Goal: Task Accomplishment & Management: Complete application form

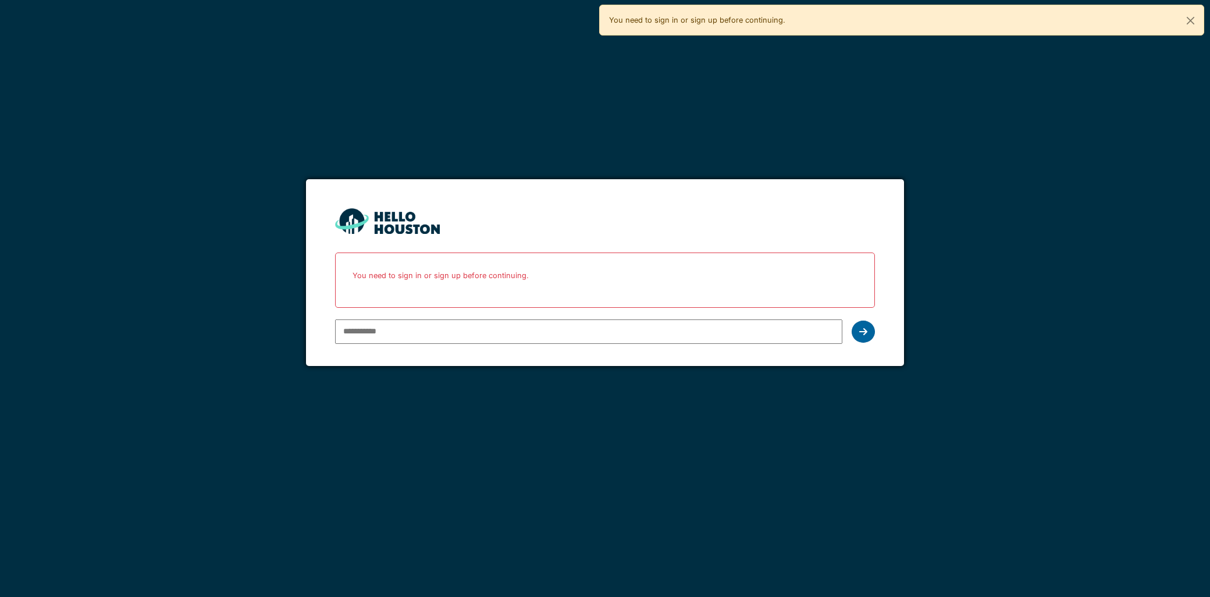
type input "**********"
click at [869, 334] on div at bounding box center [862, 331] width 23 height 22
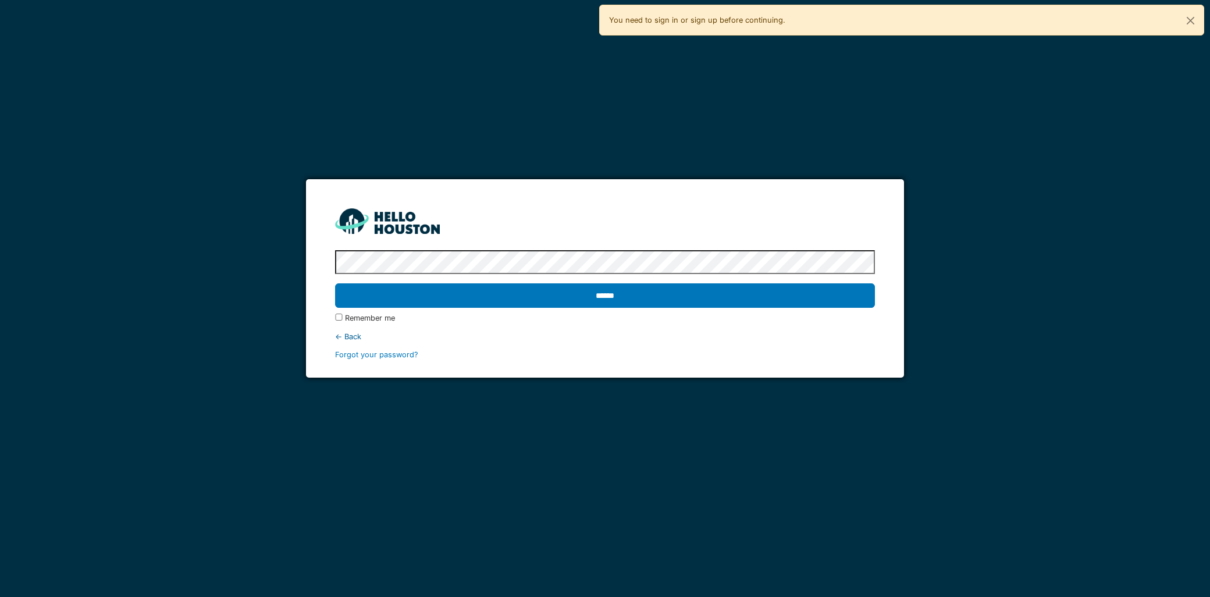
click at [337, 322] on div "Remember me" at bounding box center [604, 317] width 539 height 11
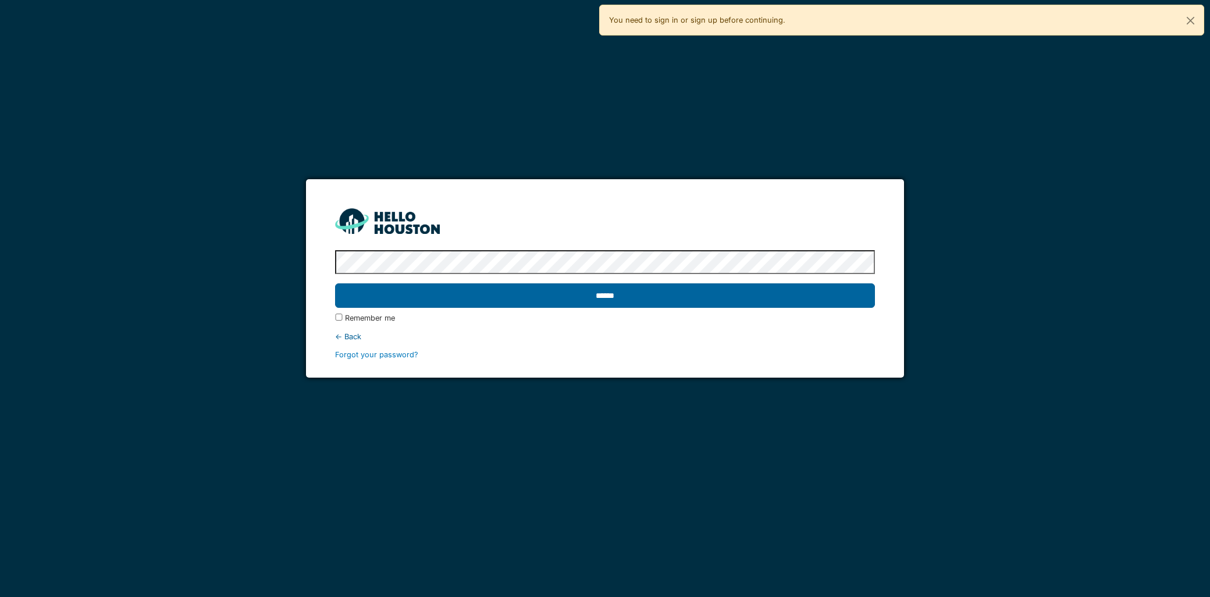
click at [426, 292] on input "******" at bounding box center [604, 295] width 539 height 24
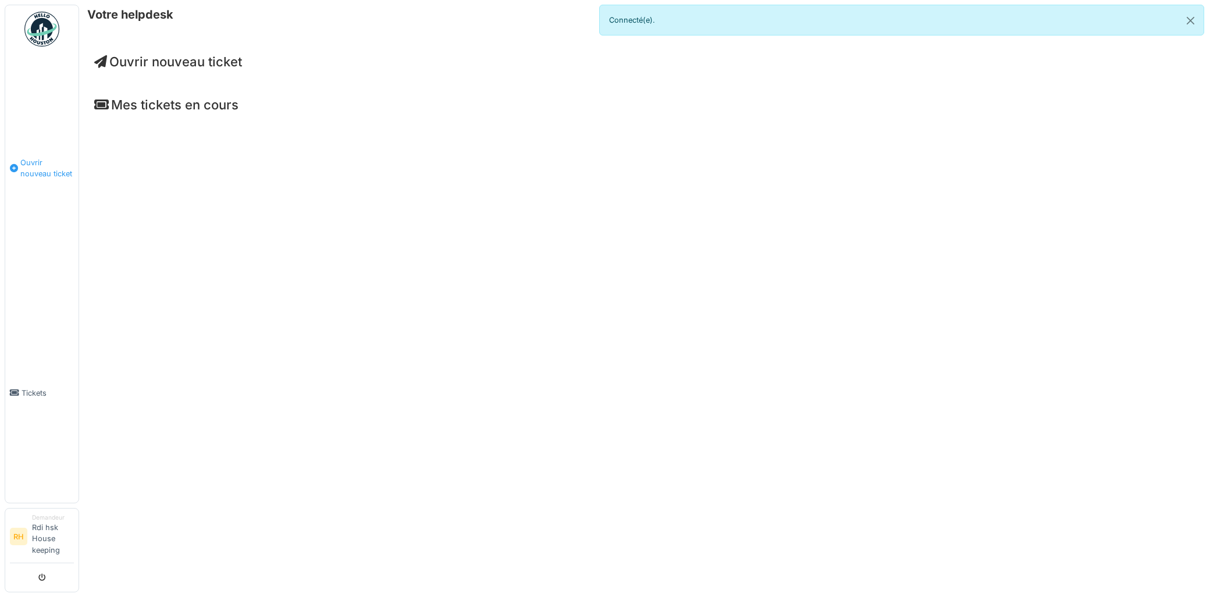
click at [20, 179] on link "Ouvrir nouveau ticket" at bounding box center [41, 168] width 73 height 230
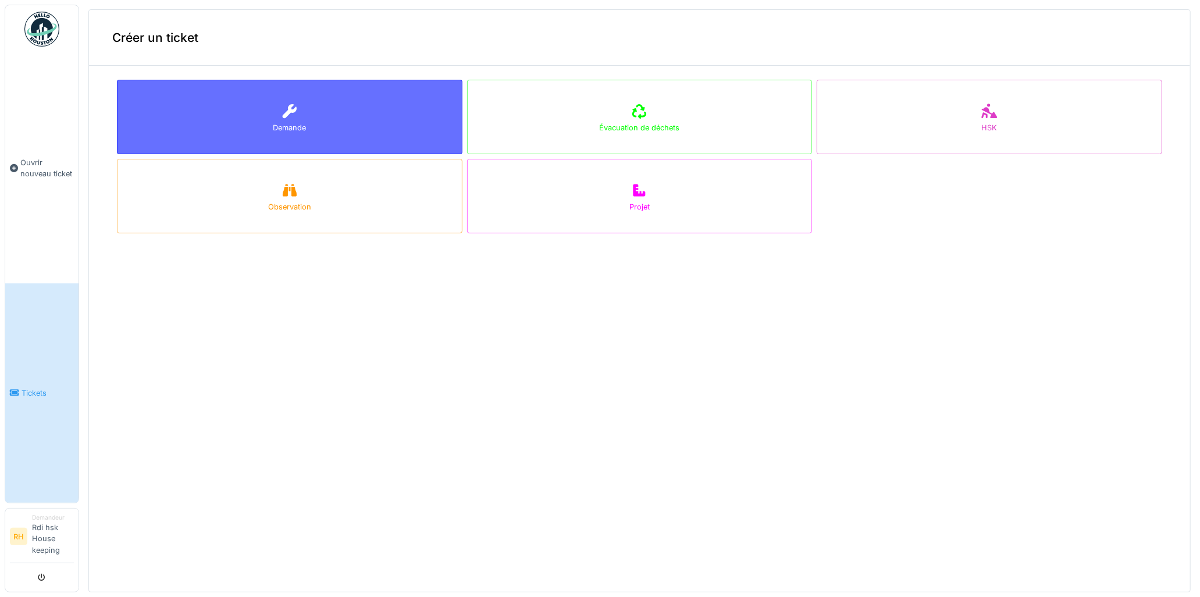
click at [300, 81] on div "Demande" at bounding box center [289, 117] width 345 height 74
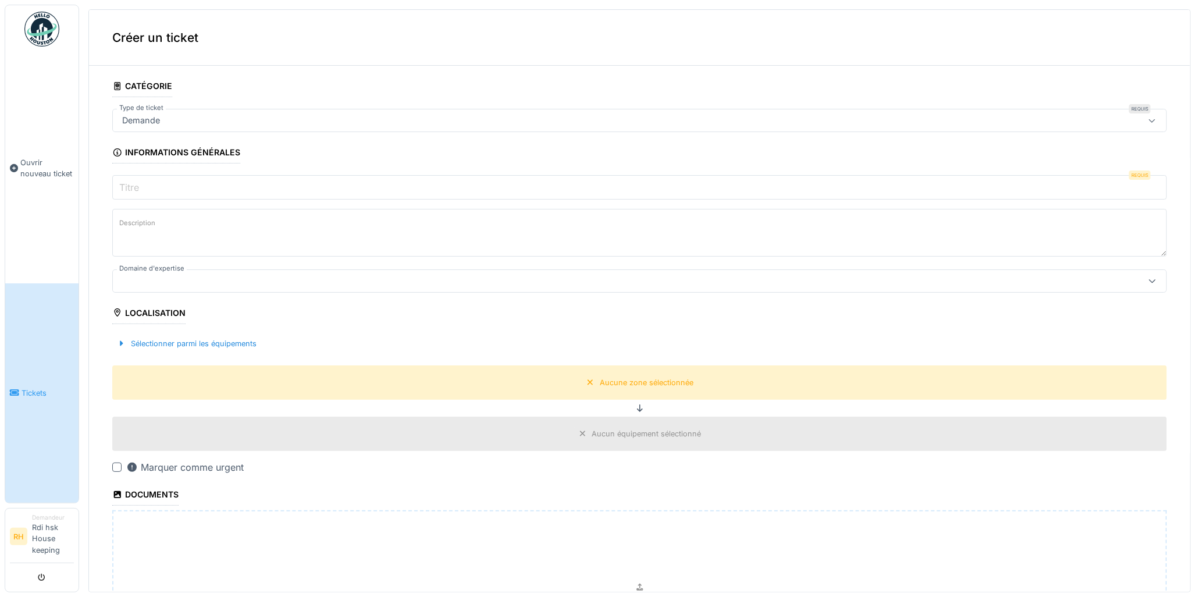
click at [183, 191] on input "Titre" at bounding box center [639, 187] width 1054 height 24
click at [213, 114] on div "Demande" at bounding box center [582, 120] width 931 height 13
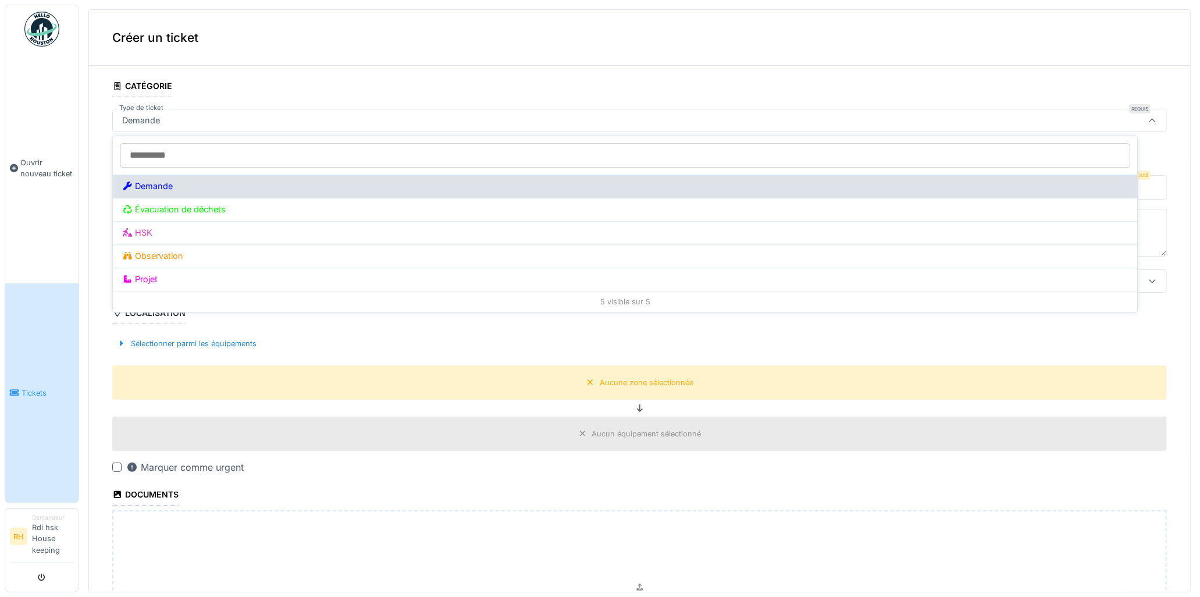
click at [161, 194] on div "Demande" at bounding box center [625, 185] width 1024 height 23
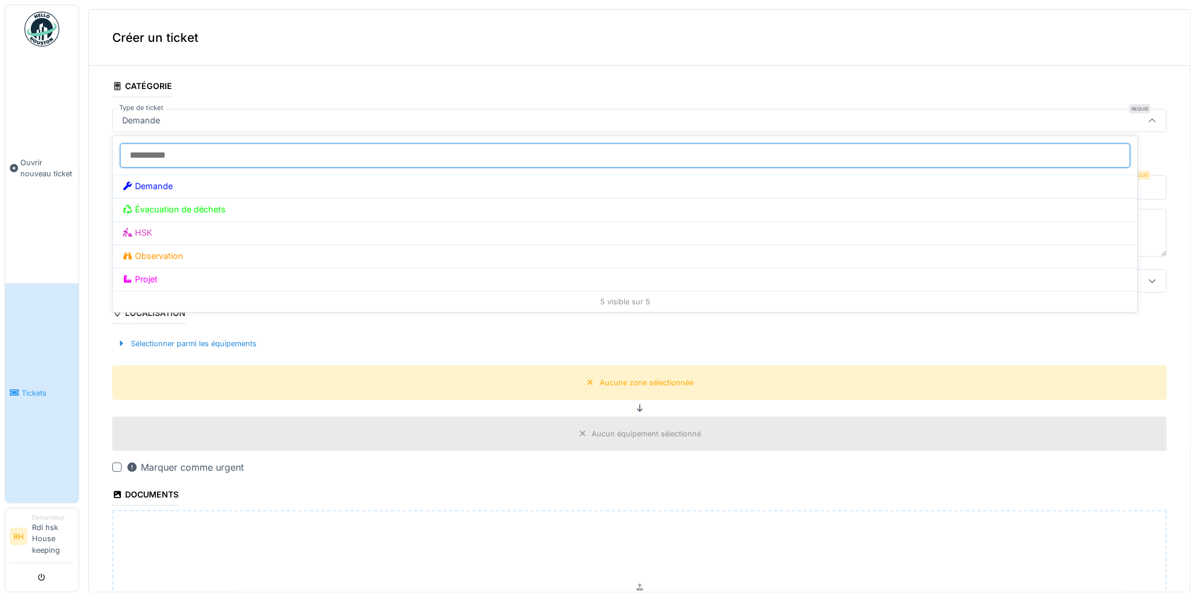
click at [276, 161] on input "Type de ticket" at bounding box center [625, 155] width 1010 height 24
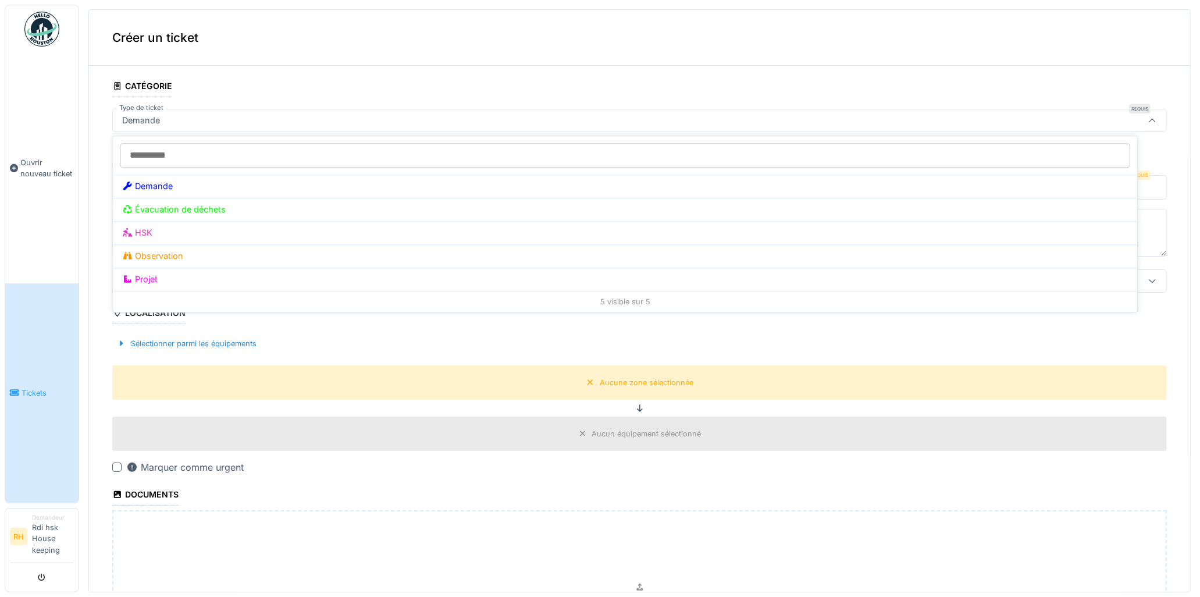
click at [254, 141] on div at bounding box center [625, 155] width 1024 height 38
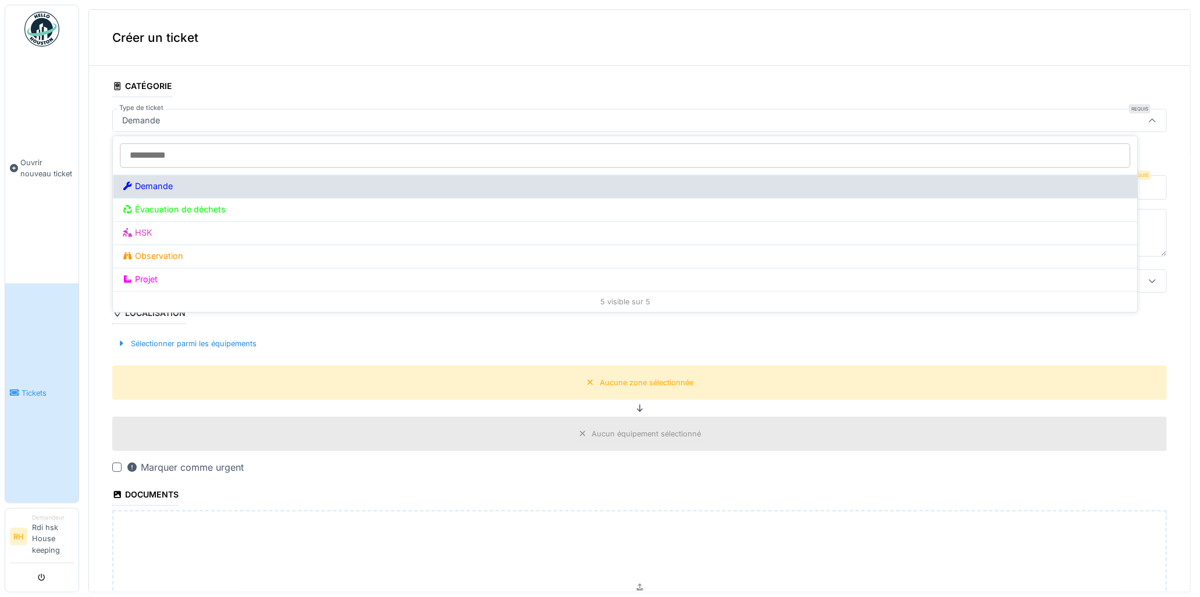
click at [180, 194] on div "Demande" at bounding box center [625, 185] width 1024 height 23
click at [163, 184] on div "Demande" at bounding box center [625, 186] width 1006 height 13
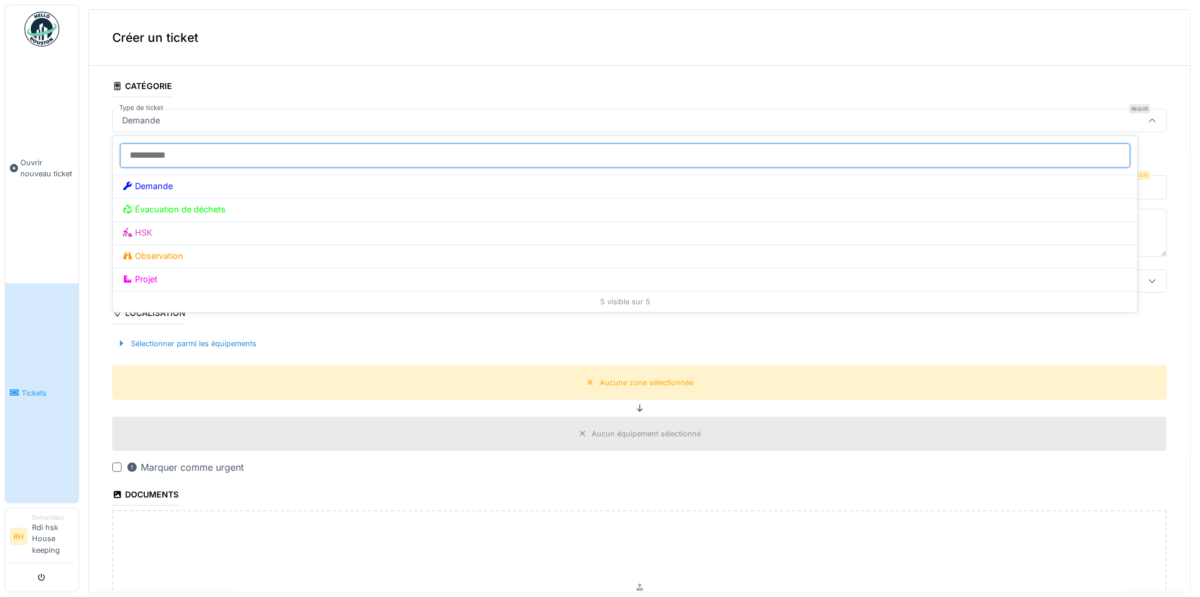
click at [170, 152] on input "Type de ticket" at bounding box center [625, 155] width 1010 height 24
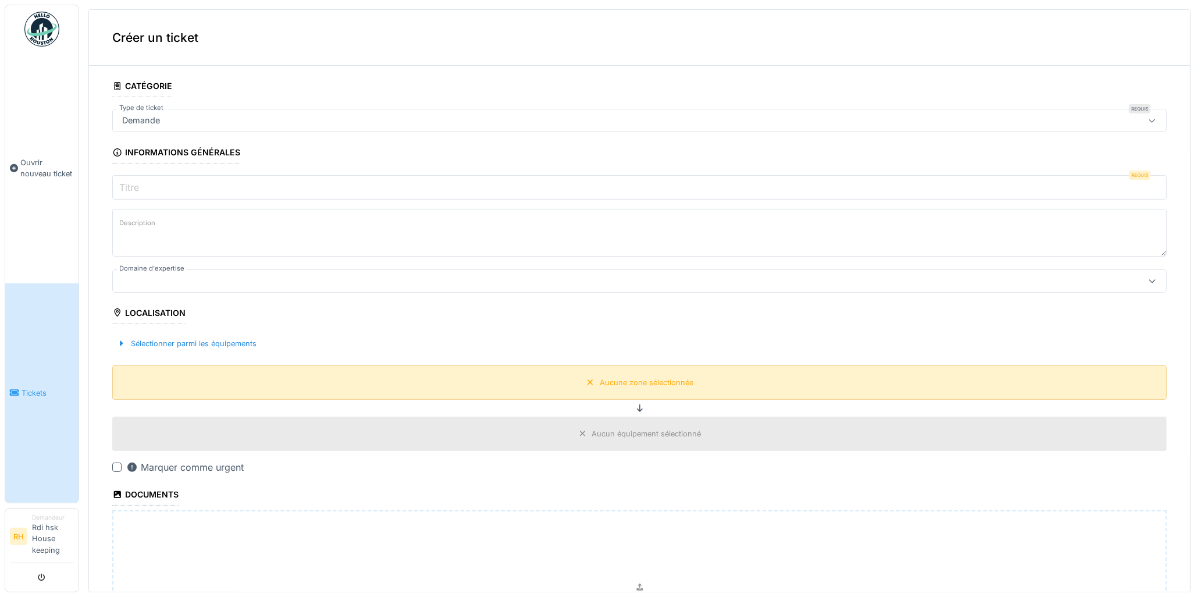
click at [236, 384] on div "Aucune zone sélectionnée" at bounding box center [639, 382] width 1054 height 34
click at [187, 184] on input "Titre" at bounding box center [639, 187] width 1054 height 24
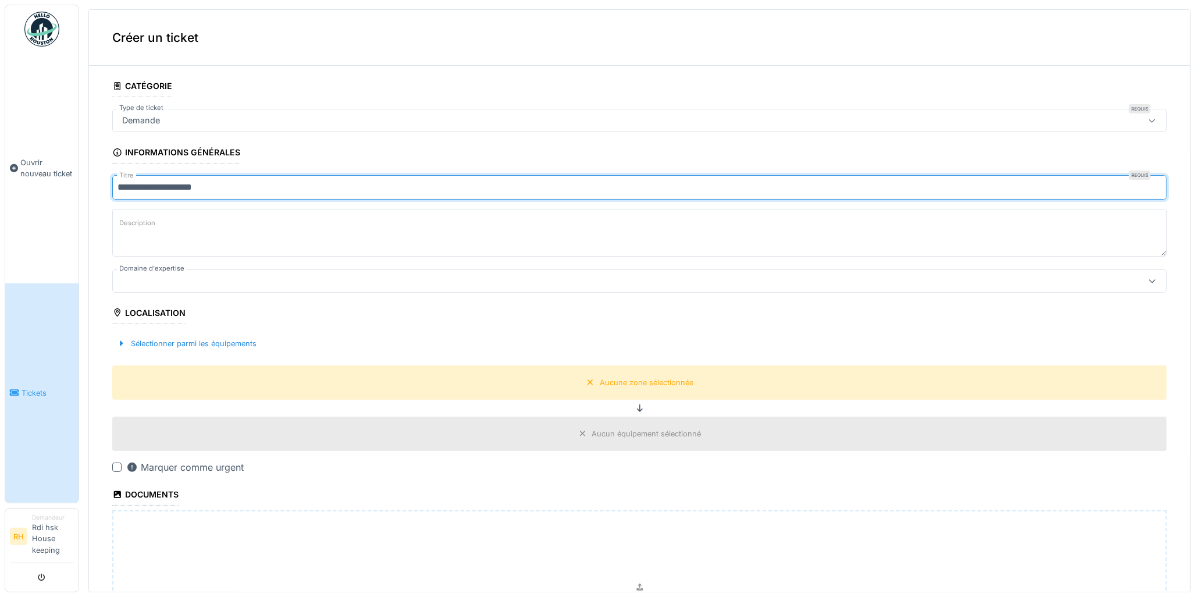
type input "**********"
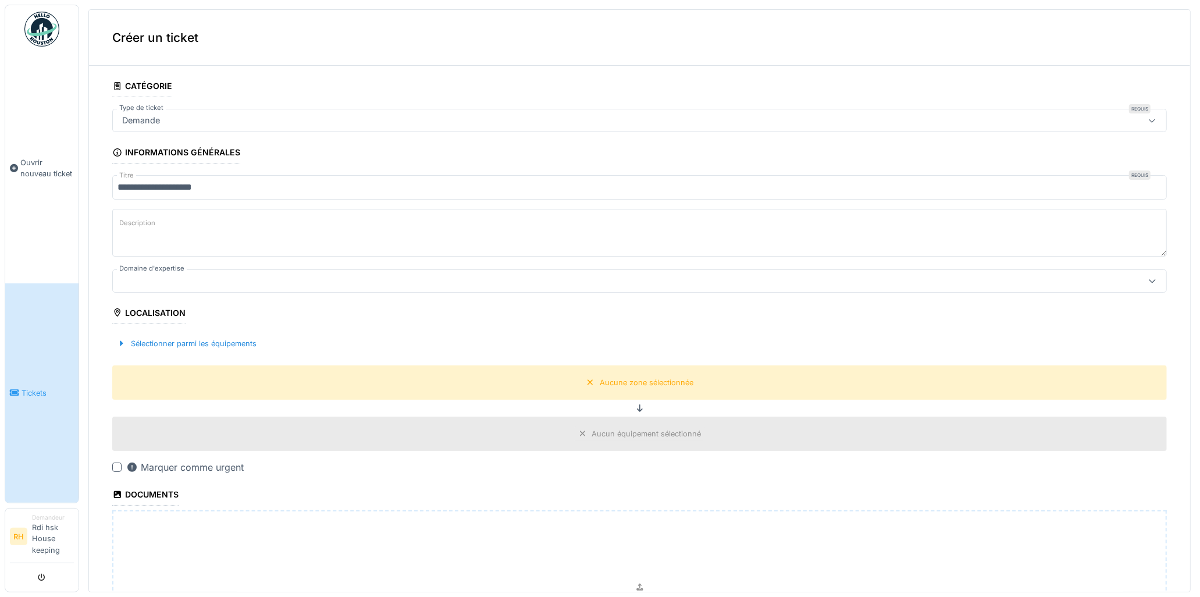
click at [160, 220] on textarea "Description" at bounding box center [639, 233] width 1054 height 48
type textarea "**********"
click at [199, 283] on div at bounding box center [582, 281] width 931 height 13
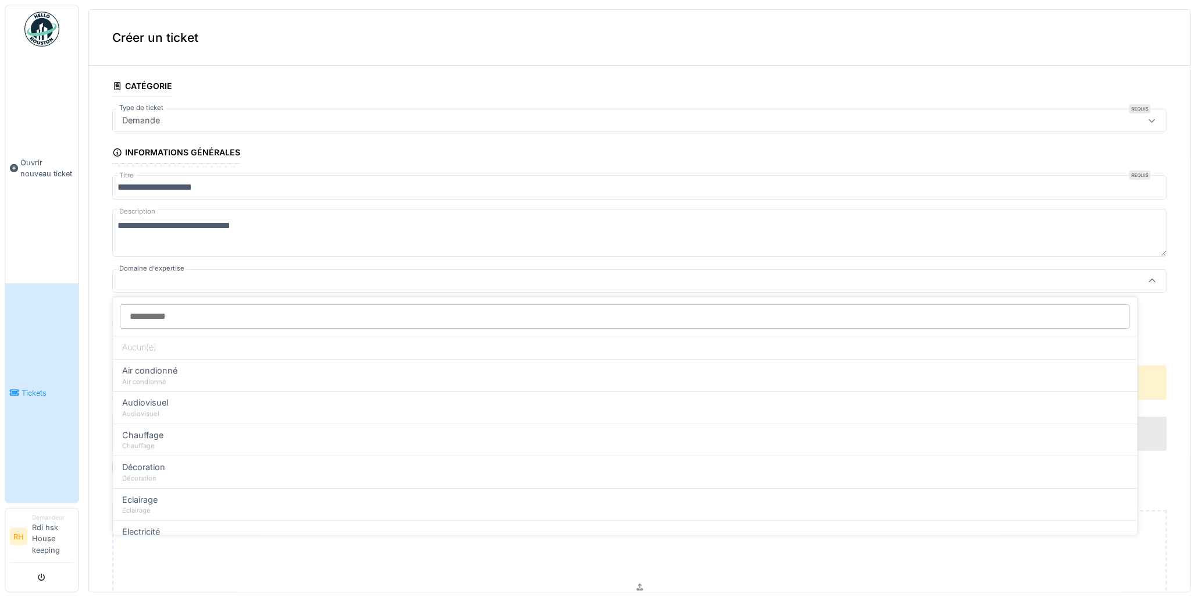
click at [195, 320] on input "Domaine d'expertise" at bounding box center [625, 316] width 1010 height 24
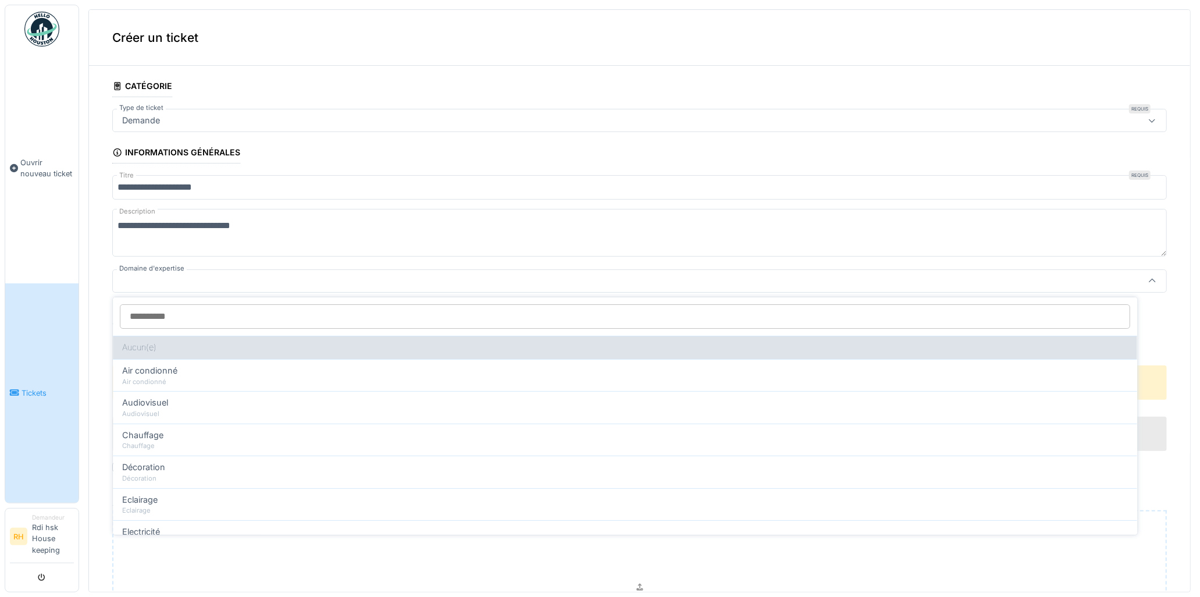
click at [194, 350] on div "Aucun(e)" at bounding box center [625, 347] width 1024 height 23
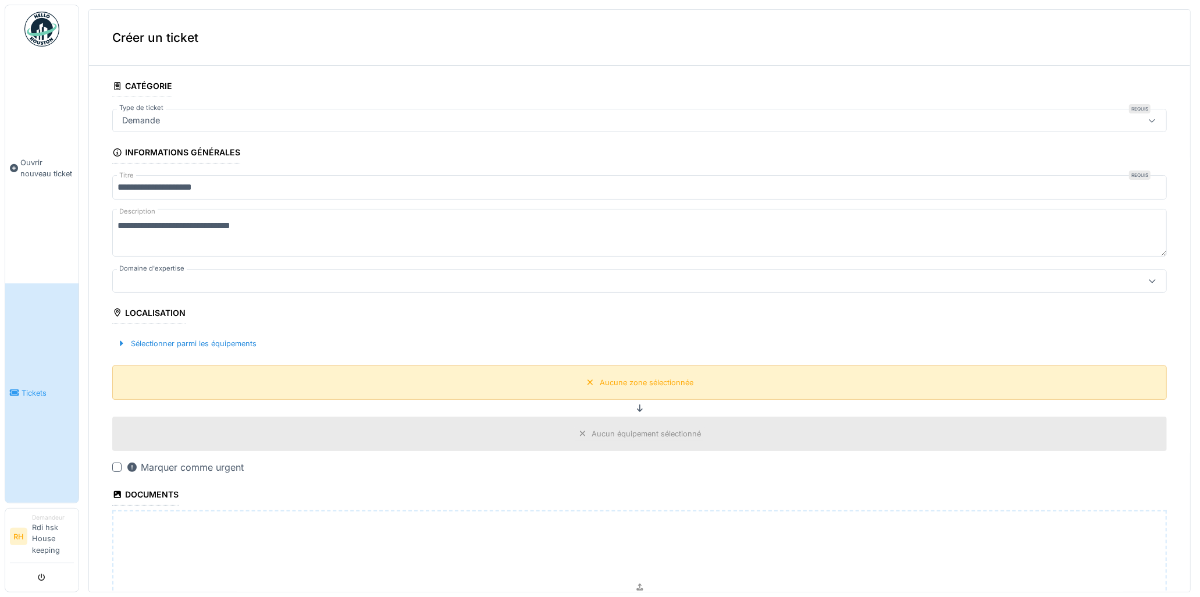
click at [605, 379] on div "Aucune zone sélectionnée" at bounding box center [647, 382] width 94 height 11
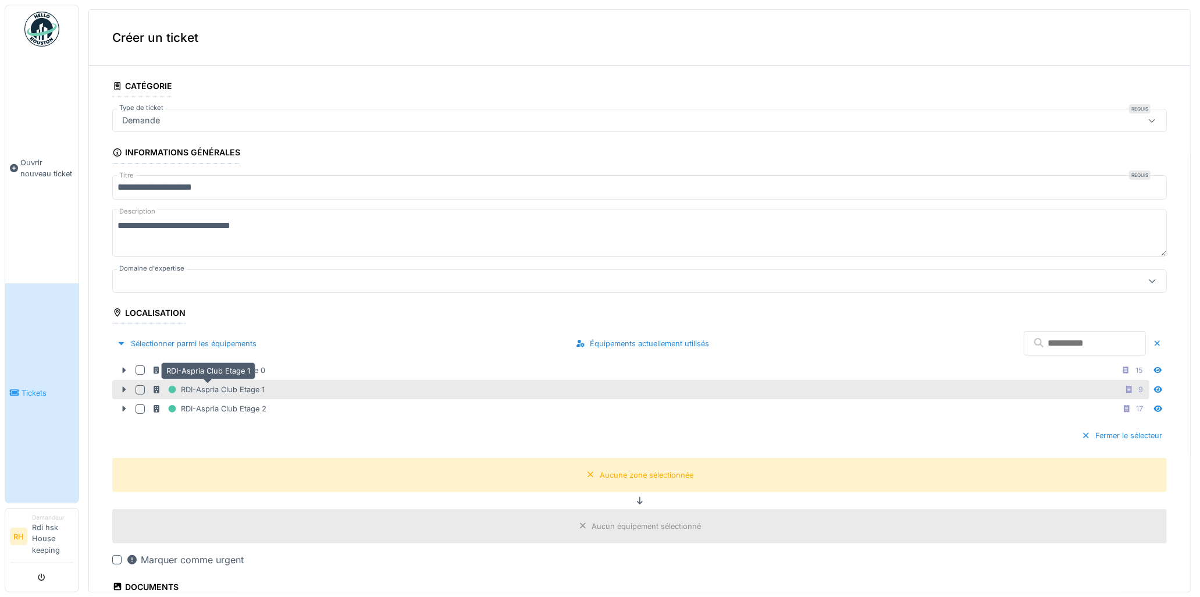
click at [254, 389] on div "RDI-Aspria Club Etage 1" at bounding box center [208, 389] width 113 height 15
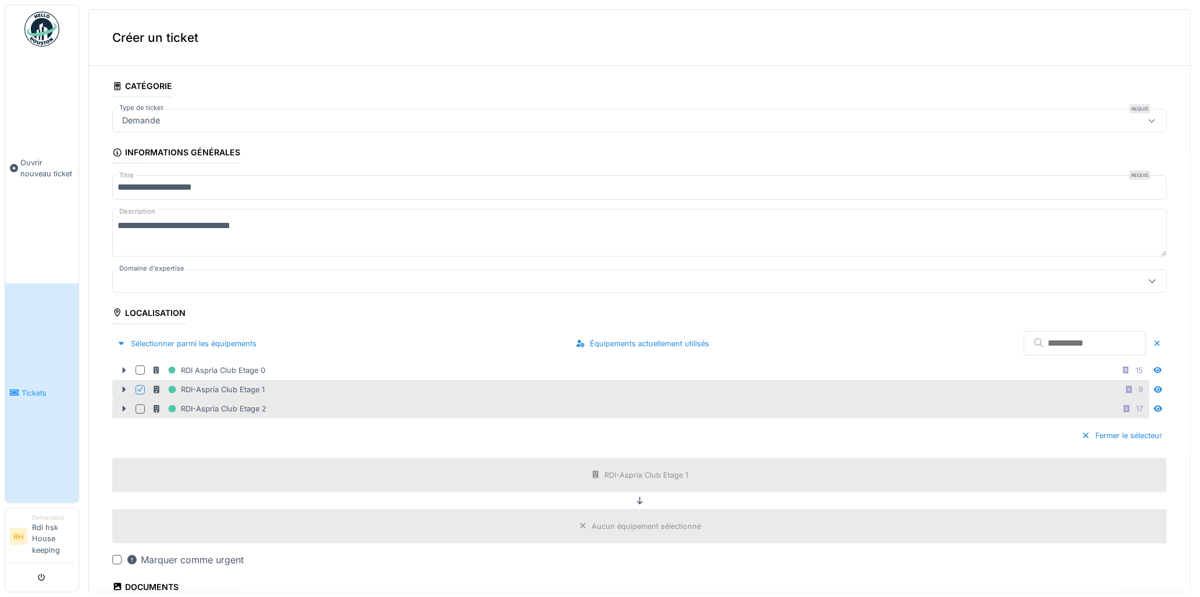
scroll to position [258, 0]
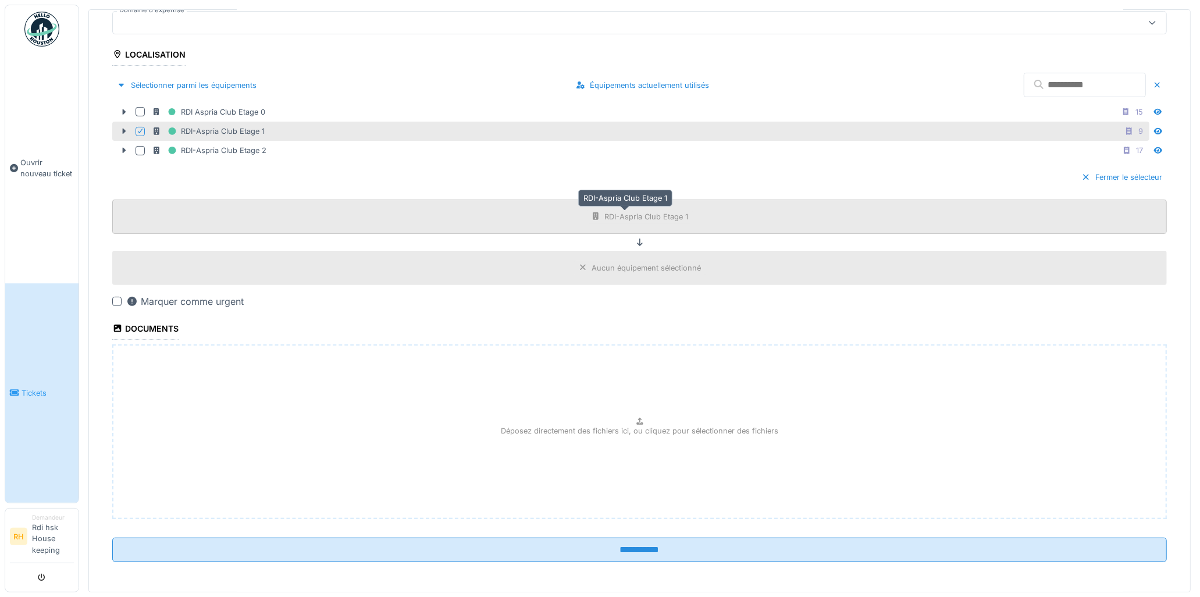
click at [608, 219] on div "RDI-Aspria Club Etage 1" at bounding box center [647, 216] width 84 height 11
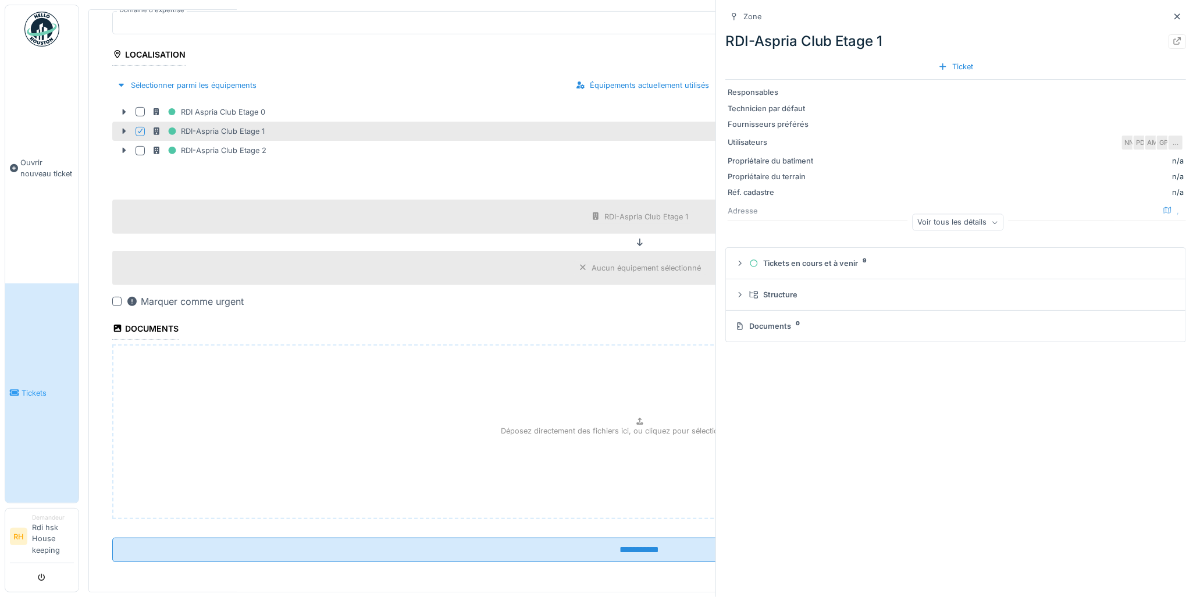
click at [602, 244] on fieldset "**********" at bounding box center [639, 194] width 1054 height 754
click at [601, 277] on div "Aucun équipement sélectionné" at bounding box center [639, 268] width 1054 height 34
click at [1173, 14] on icon at bounding box center [1177, 17] width 9 height 8
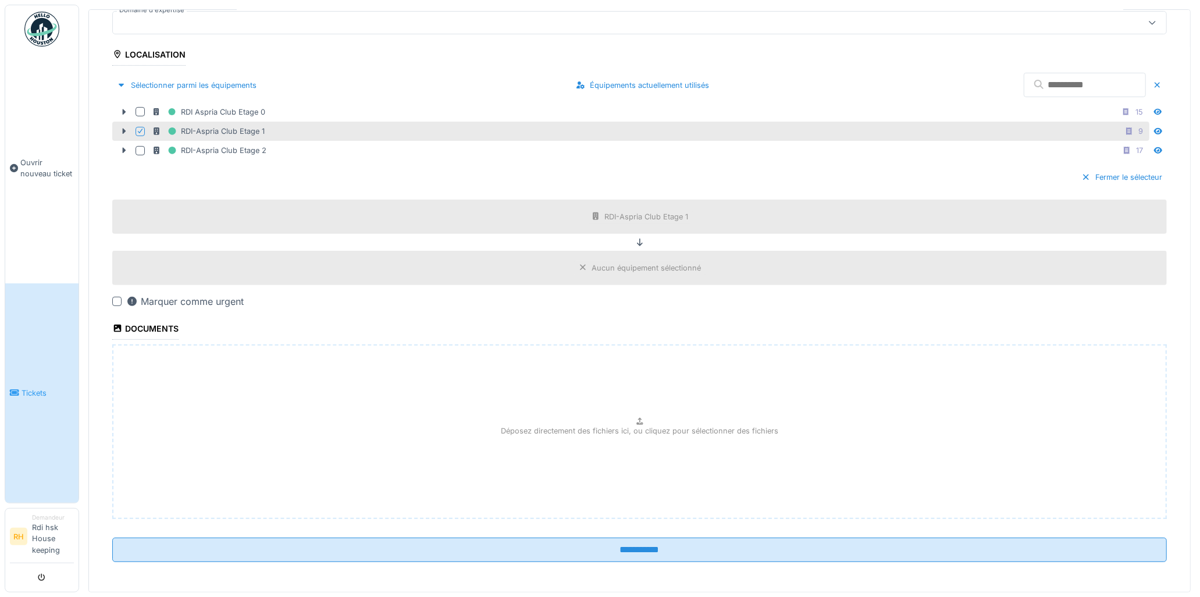
click at [613, 268] on div "Aucun équipement sélectionné" at bounding box center [646, 267] width 109 height 11
click at [627, 211] on div "RDI-Aspria Club Etage 1" at bounding box center [640, 216] width 106 height 15
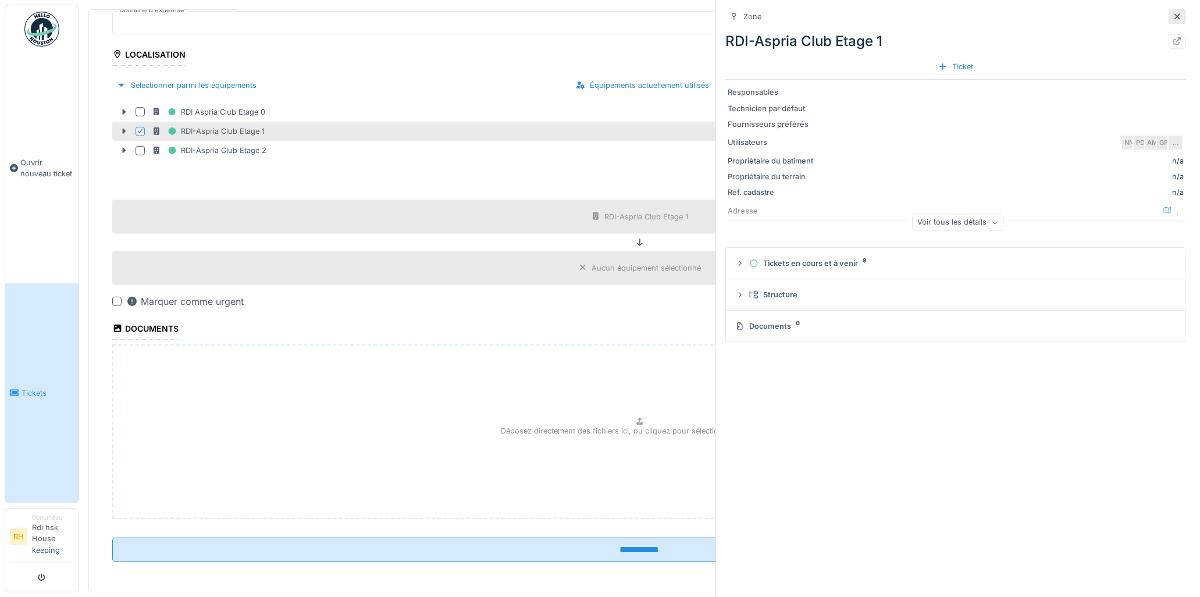
click at [1173, 19] on icon at bounding box center [1177, 17] width 9 height 8
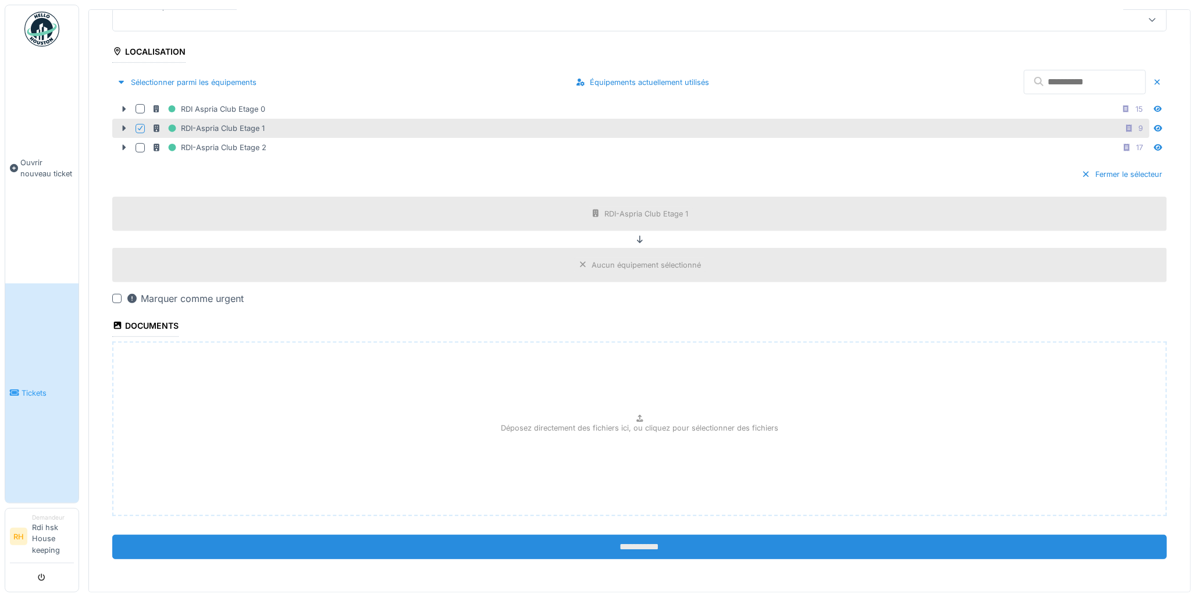
scroll to position [262, 0]
click at [667, 548] on input "**********" at bounding box center [639, 546] width 1054 height 24
